Goal: Task Accomplishment & Management: Complete application form

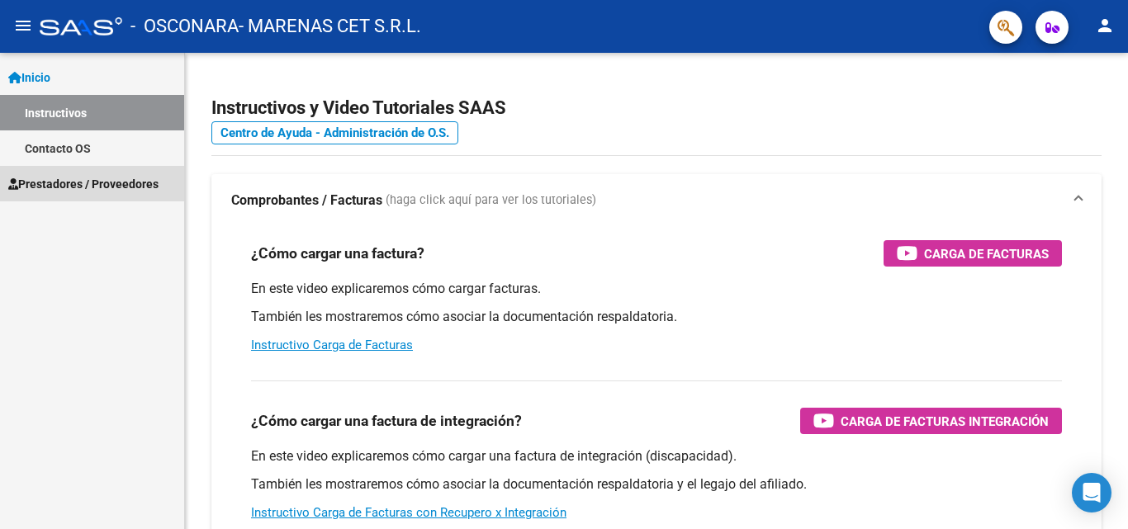
click at [105, 184] on span "Prestadores / Proveedores" at bounding box center [83, 184] width 150 height 18
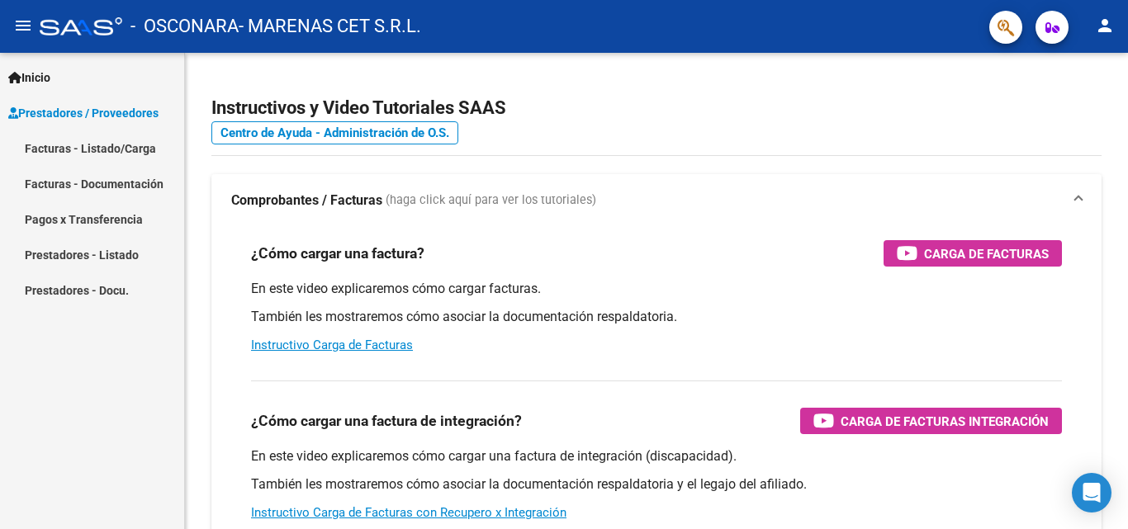
click at [93, 146] on link "Facturas - Listado/Carga" at bounding box center [92, 149] width 184 height 36
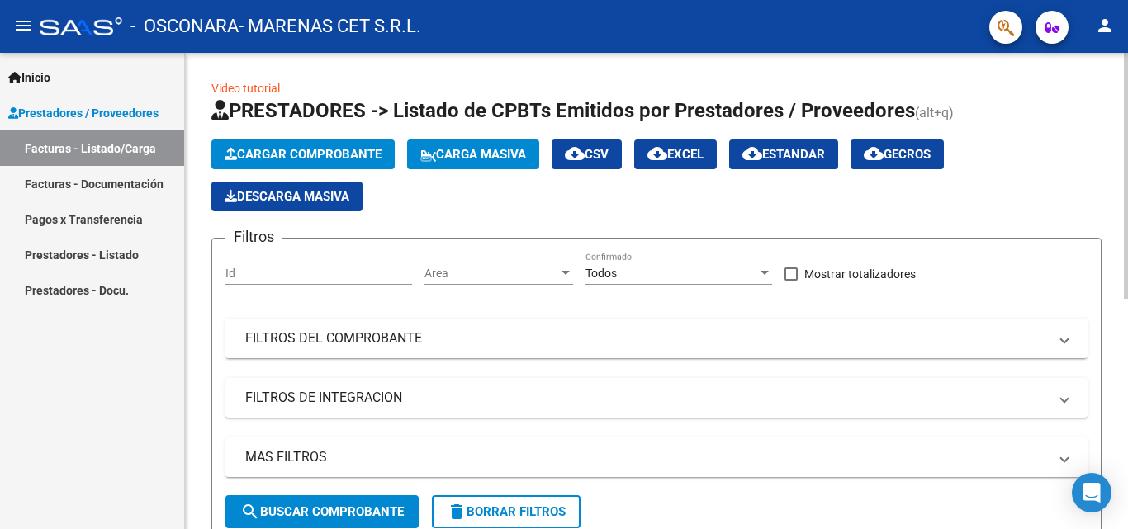
click at [264, 154] on span "Cargar Comprobante" at bounding box center [303, 154] width 157 height 15
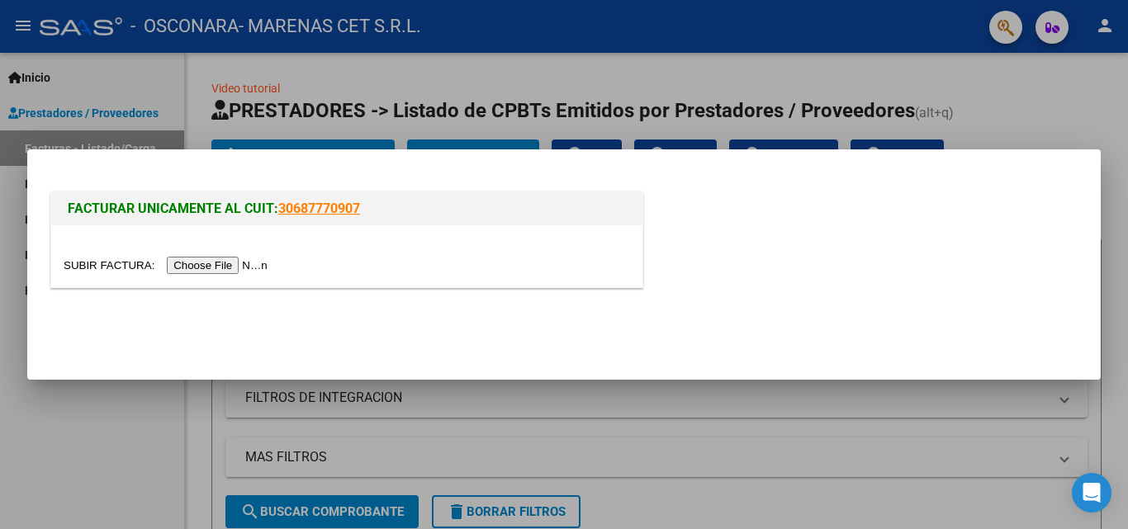
click at [207, 263] on input "file" at bounding box center [168, 265] width 209 height 17
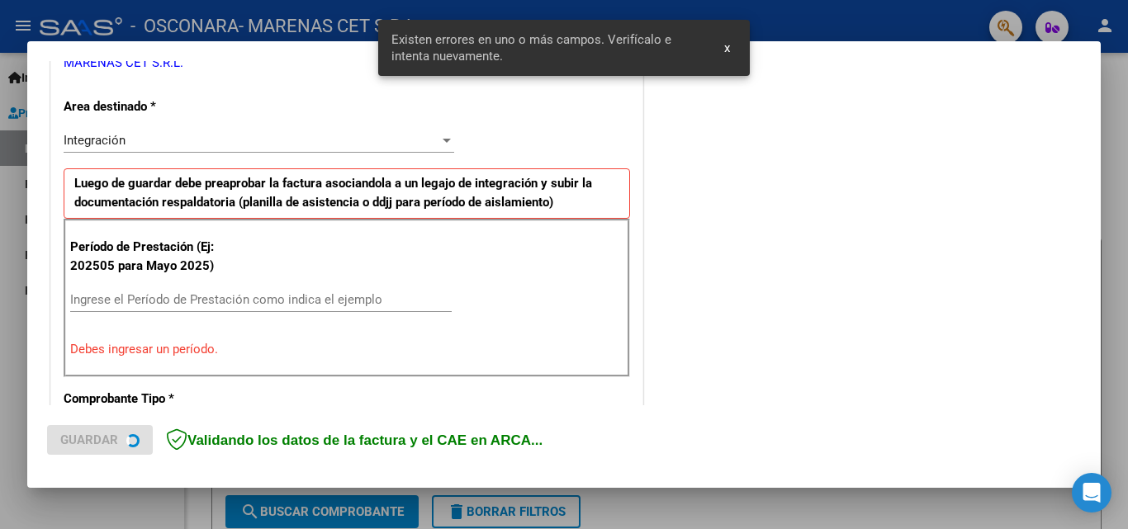
scroll to position [373, 0]
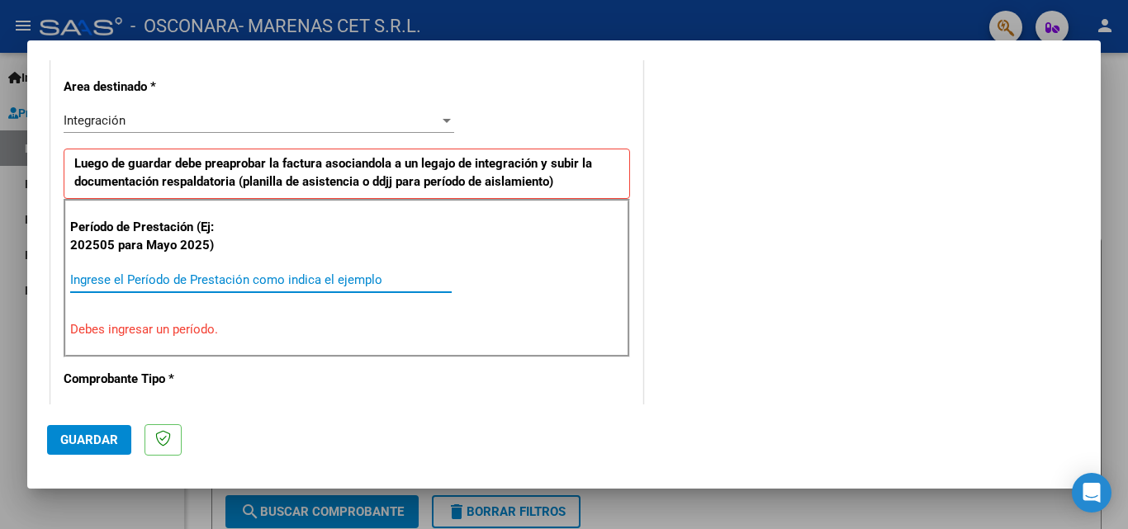
click at [169, 282] on input "Ingrese el Período de Prestación como indica el ejemplo" at bounding box center [261, 280] width 382 height 15
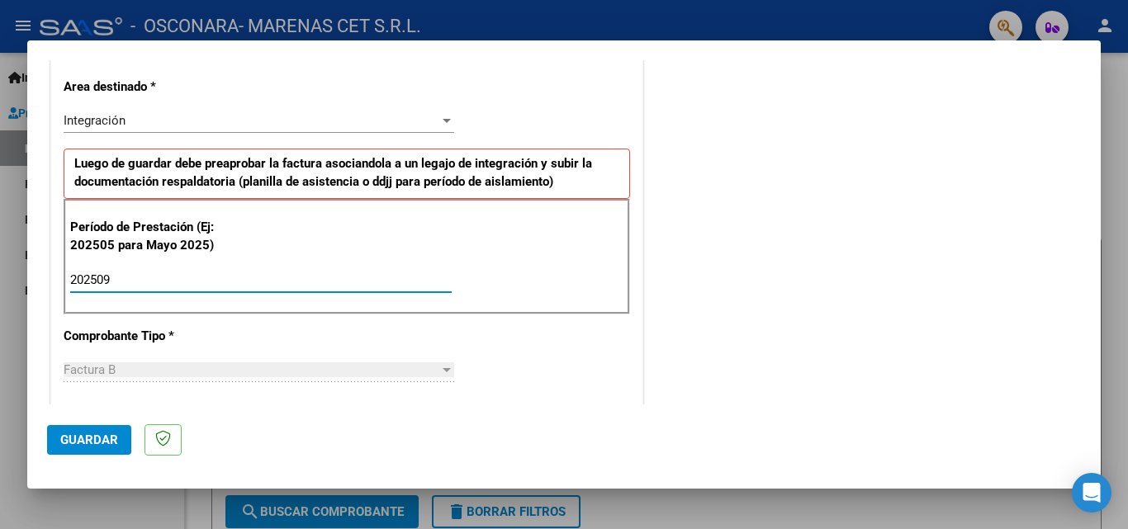
type input "202509"
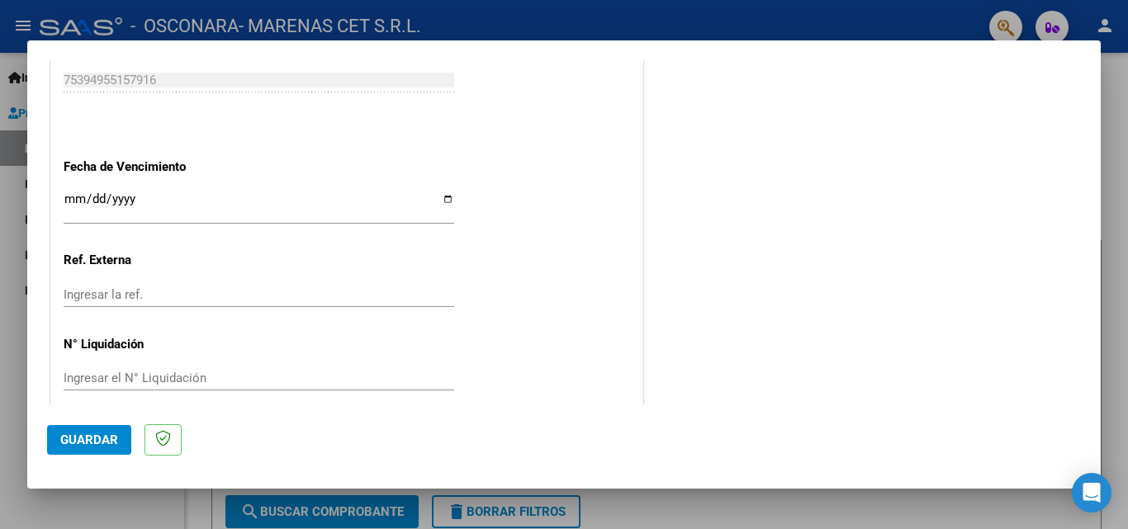
scroll to position [1109, 0]
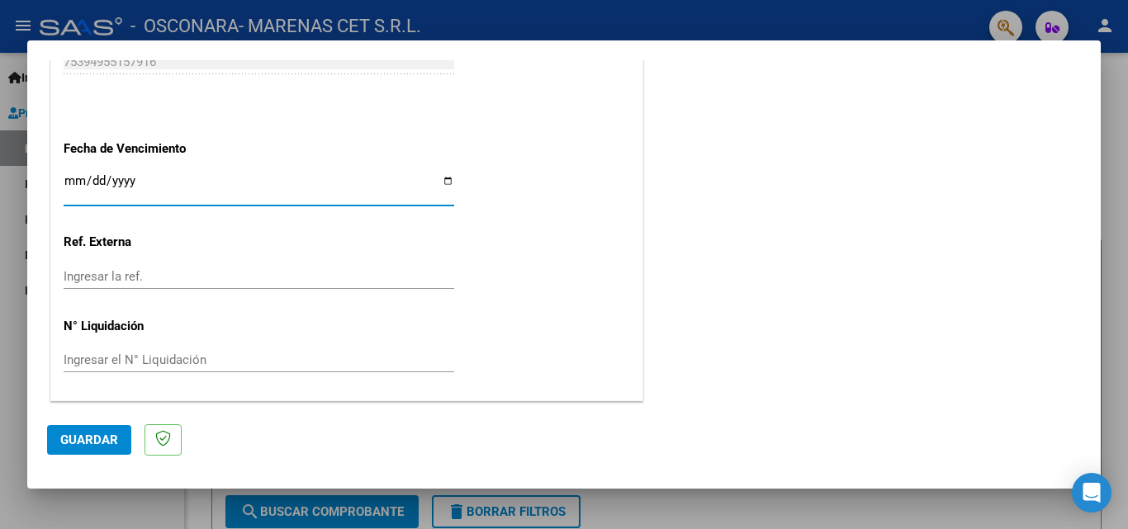
click at [443, 182] on input "Ingresar la fecha" at bounding box center [259, 187] width 391 height 26
type input "[DATE]"
click at [106, 443] on span "Guardar" at bounding box center [89, 440] width 58 height 15
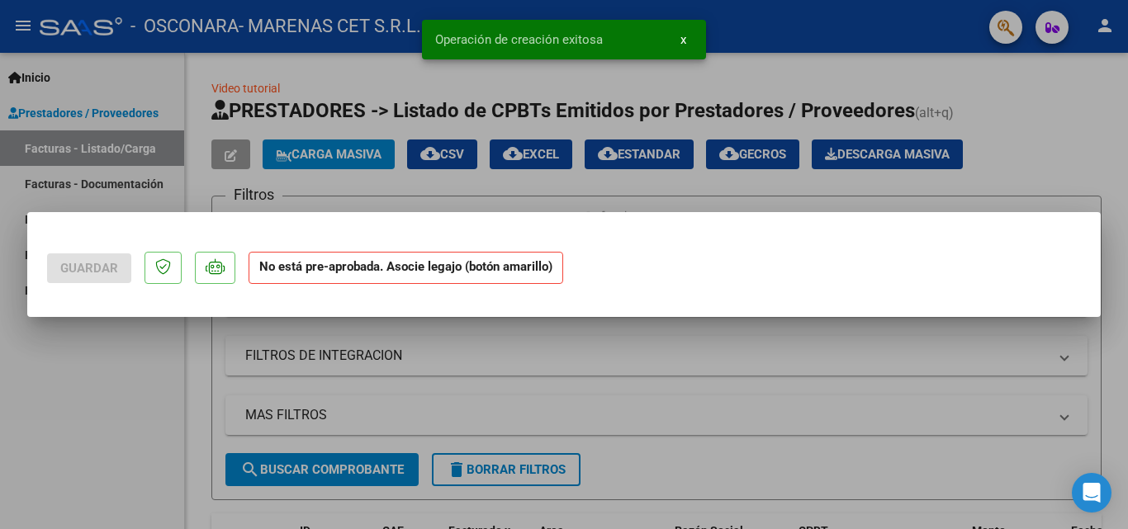
scroll to position [0, 0]
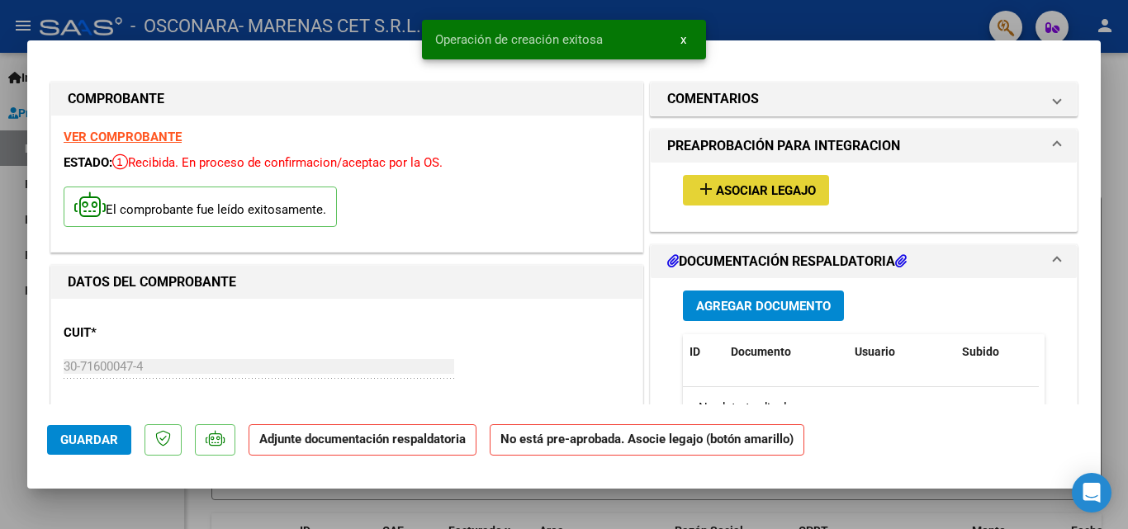
click at [697, 192] on mat-icon "add" at bounding box center [706, 189] width 20 height 20
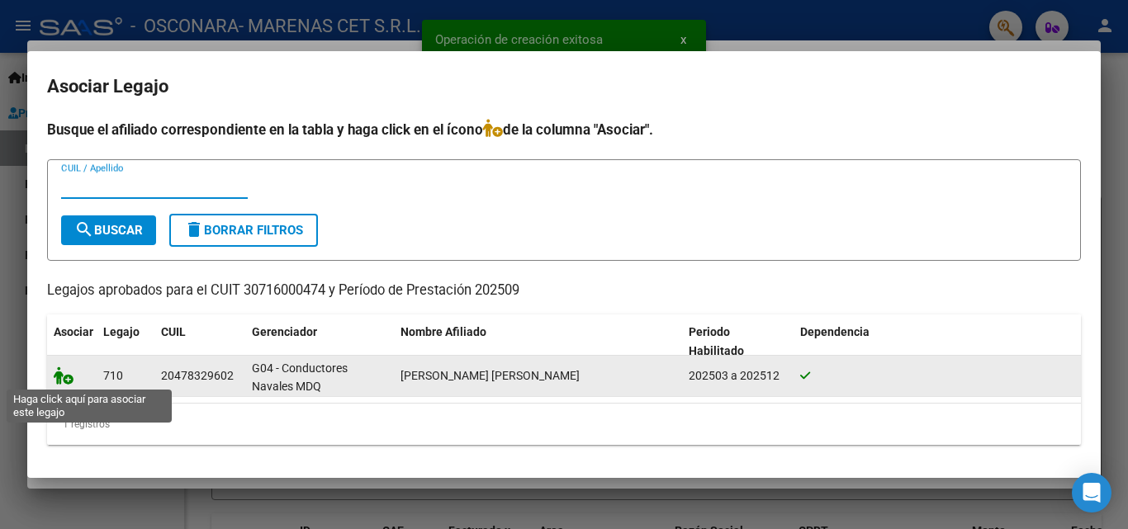
click at [63, 379] on icon at bounding box center [64, 376] width 20 height 18
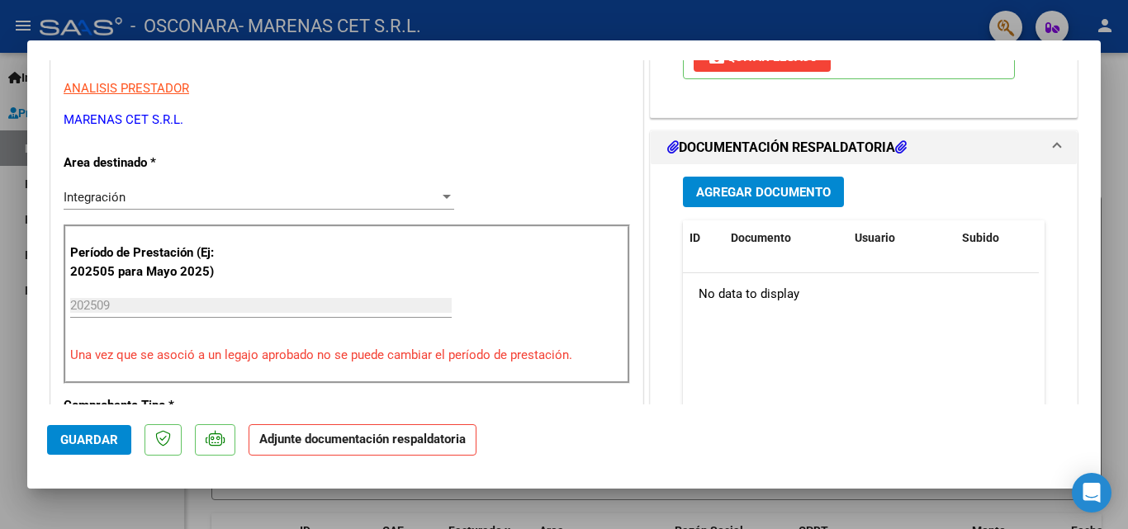
scroll to position [330, 0]
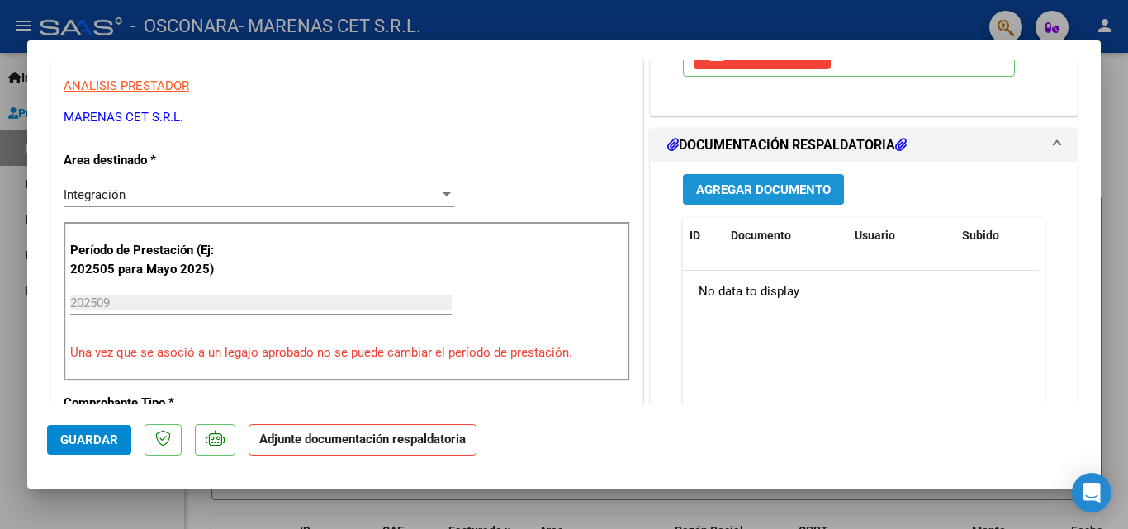
click at [735, 188] on span "Agregar Documento" at bounding box center [763, 190] width 135 height 15
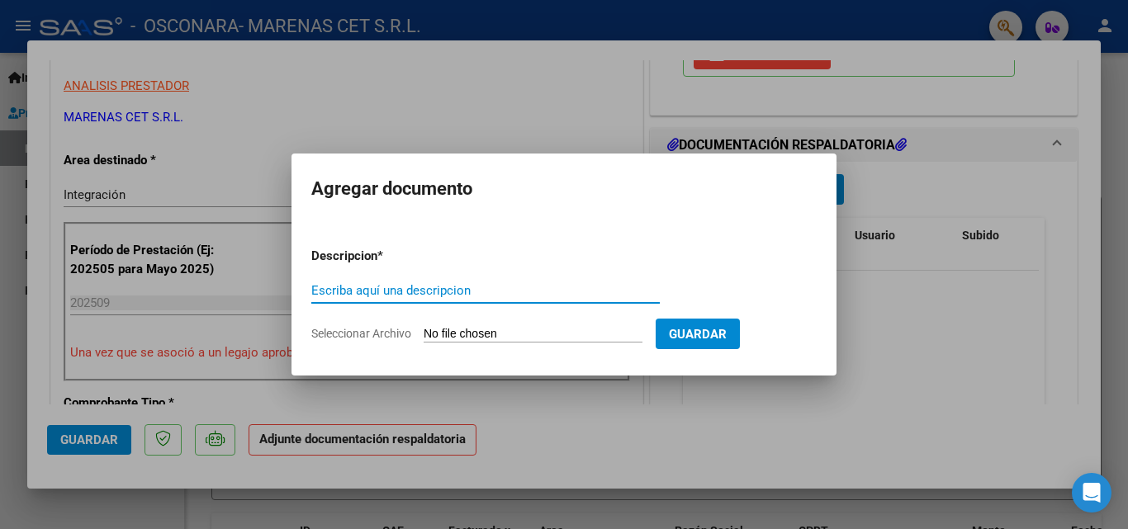
click at [430, 288] on input "Escriba aquí una descripcion" at bounding box center [485, 290] width 349 height 15
type input "planilla de asistencia"
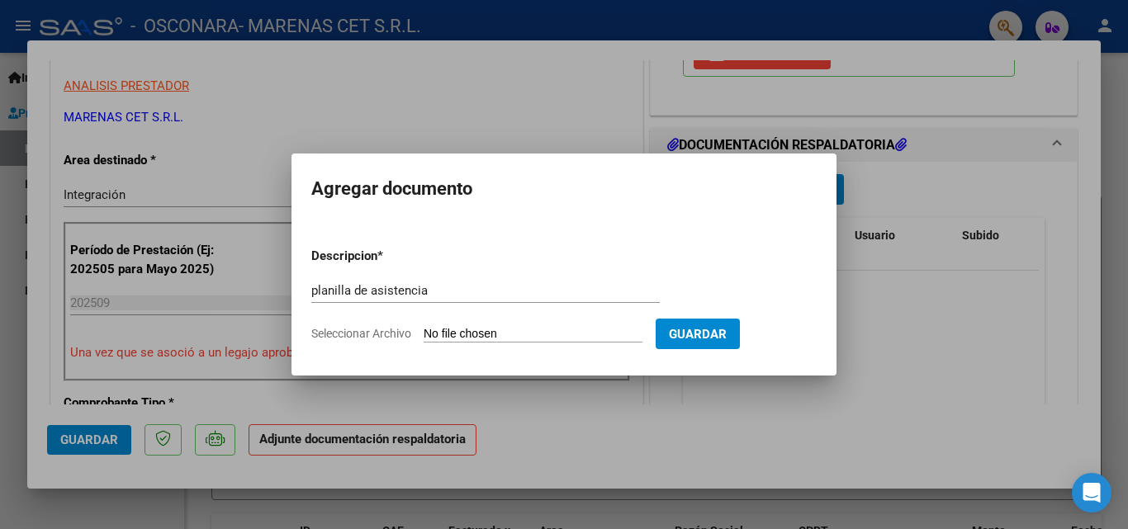
click at [381, 338] on span "Seleccionar Archivo" at bounding box center [361, 333] width 100 height 13
click at [424, 338] on input "Seleccionar Archivo" at bounding box center [533, 335] width 219 height 16
type input "C:\fakepath\[PERSON_NAME].pdf"
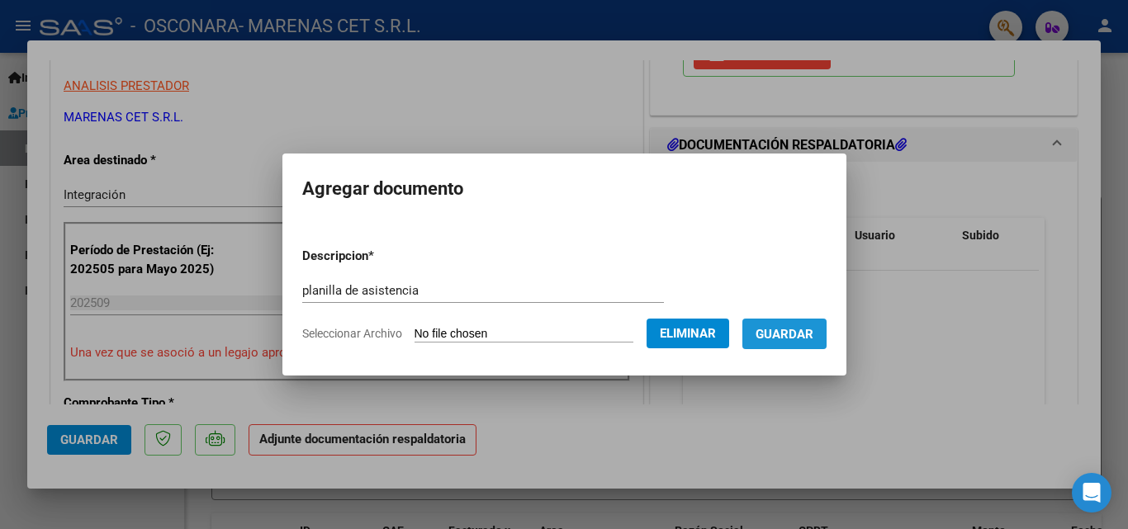
click at [807, 329] on span "Guardar" at bounding box center [785, 334] width 58 height 15
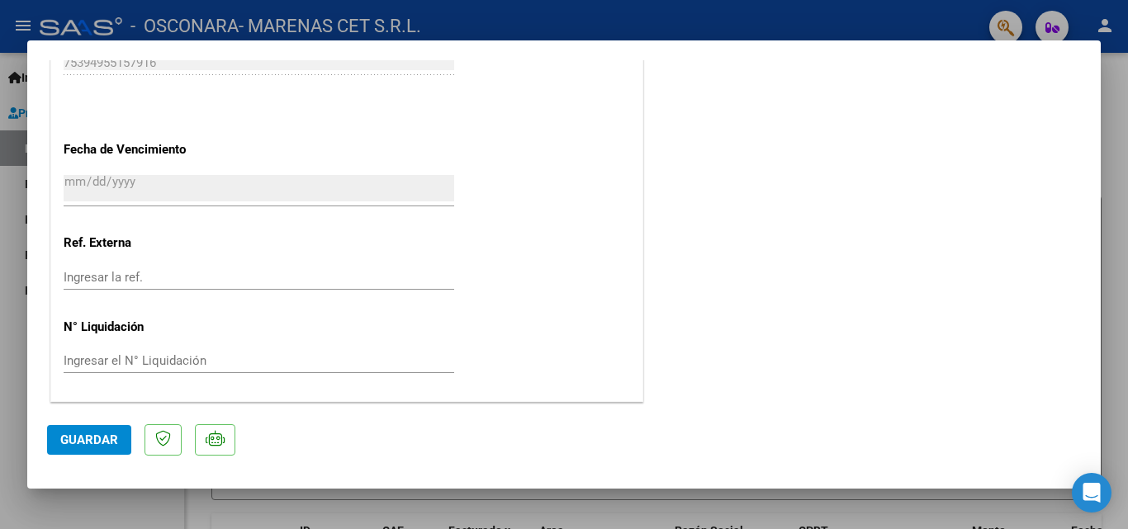
scroll to position [1134, 0]
click at [71, 447] on span "Guardar" at bounding box center [89, 440] width 58 height 15
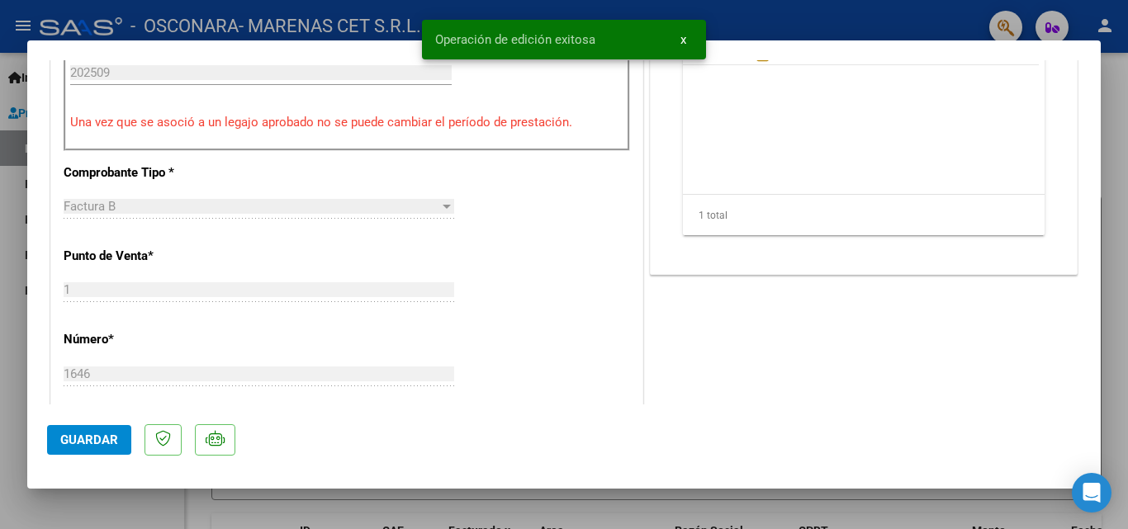
scroll to position [556, 0]
